Goal: Task Accomplishment & Management: Use online tool/utility

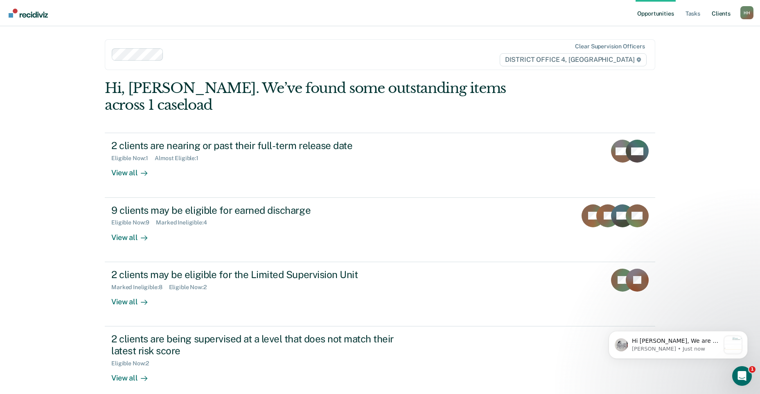
click at [718, 16] on link "Client s" at bounding box center [721, 13] width 22 height 26
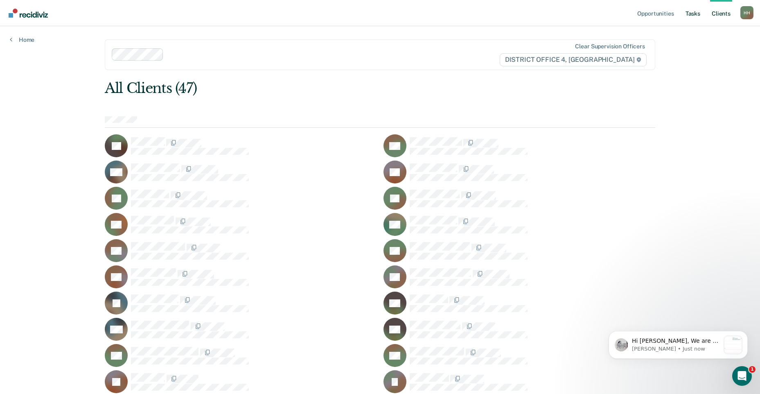
click at [693, 12] on link "Tasks" at bounding box center [693, 13] width 18 height 26
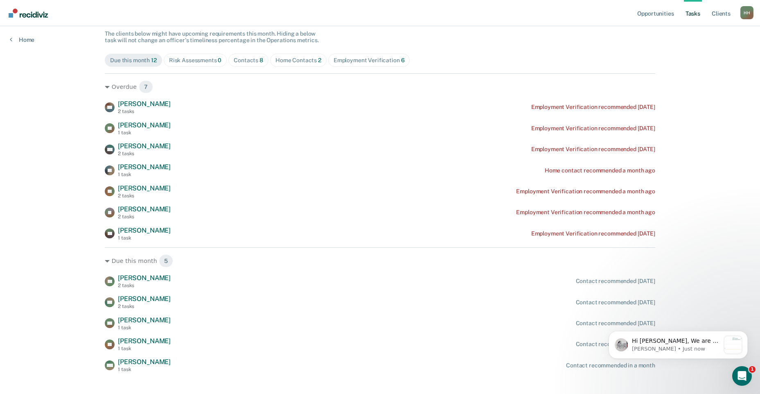
scroll to position [84, 0]
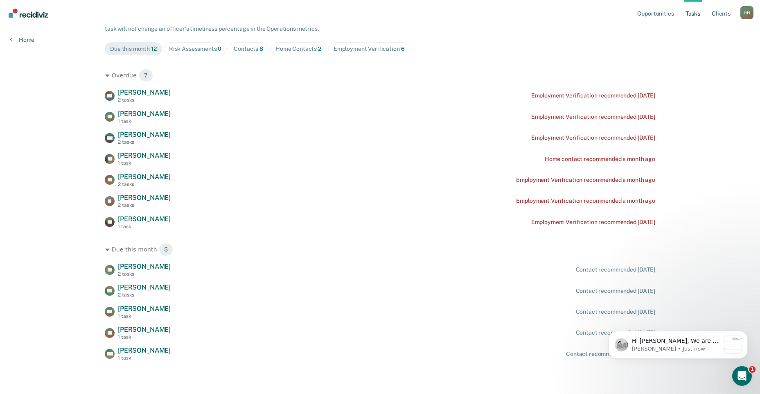
click at [186, 52] on div "Risk Assessments 0" at bounding box center [195, 48] width 53 height 7
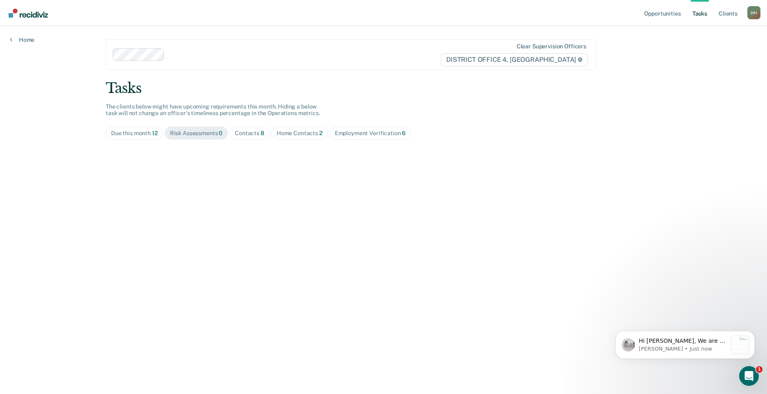
click at [295, 137] on span "Home Contacts 2" at bounding box center [299, 133] width 57 height 13
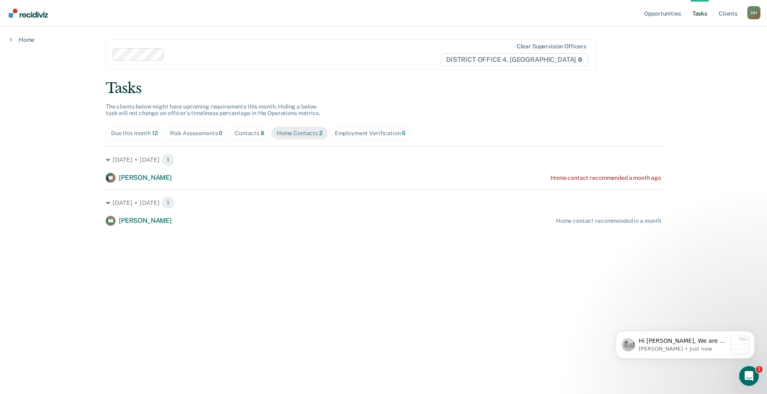
click at [251, 133] on div "Contacts 8" at bounding box center [249, 133] width 29 height 7
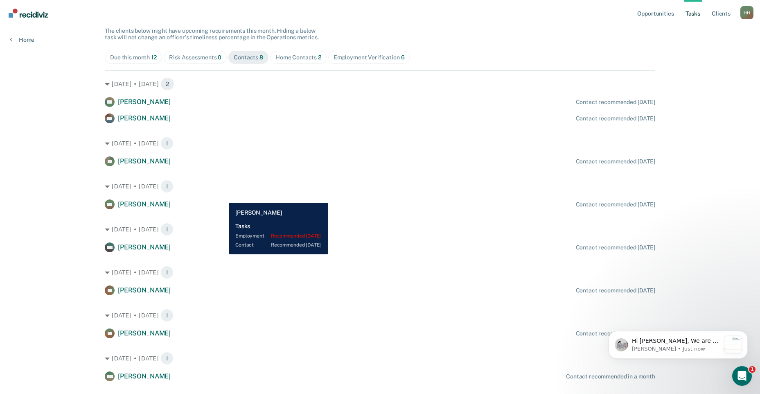
scroll to position [96, 0]
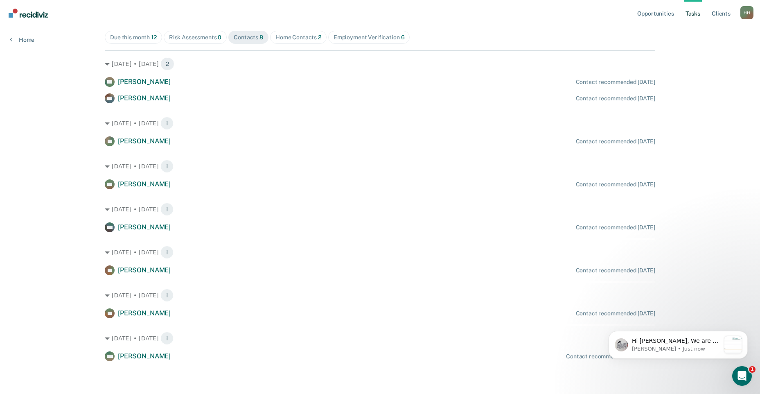
click at [357, 39] on div "Employment Verification 6" at bounding box center [369, 37] width 71 height 7
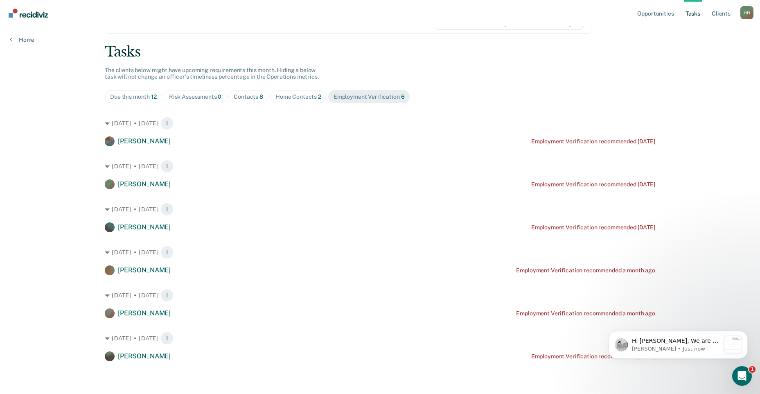
scroll to position [36, 0]
click at [135, 101] on span "Due this month 12" at bounding box center [133, 96] width 57 height 13
